Goal: Find specific page/section: Find specific page/section

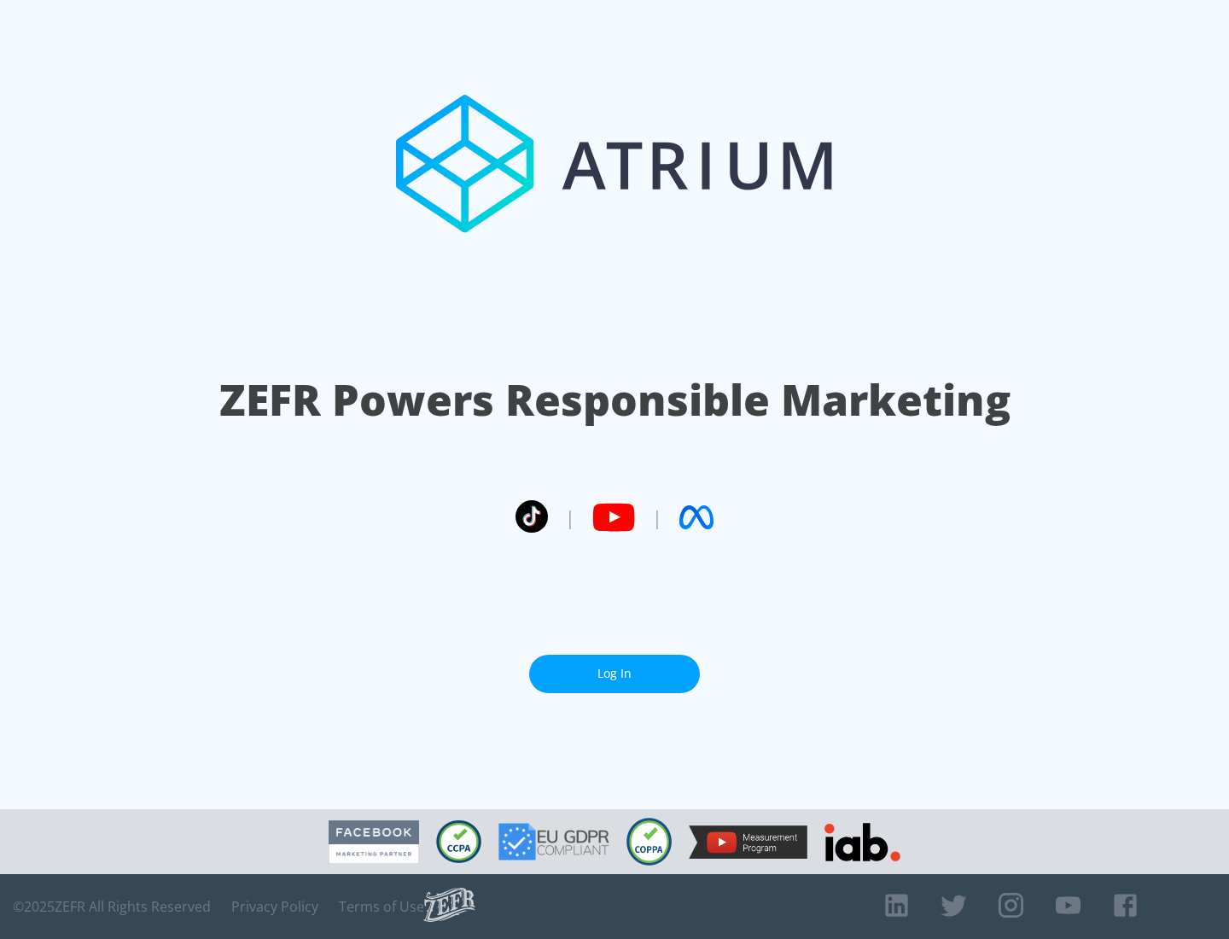
click at [614, 666] on link "Log In" at bounding box center [614, 673] width 171 height 38
